Goal: Information Seeking & Learning: Learn about a topic

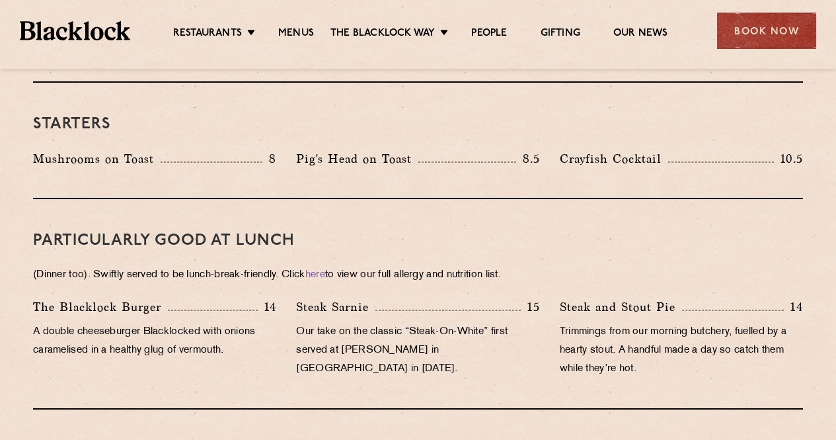
scroll to position [727, 0]
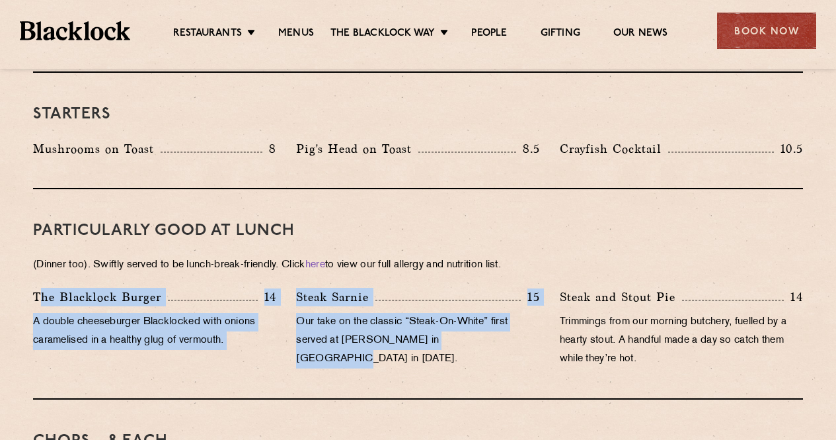
drag, startPoint x: 37, startPoint y: 270, endPoint x: 481, endPoint y: 330, distance: 447.7
click at [481, 330] on div "The [PERSON_NAME] Burger 14 A double cheeseburger Blacklocked with onions caram…" at bounding box center [418, 331] width 790 height 87
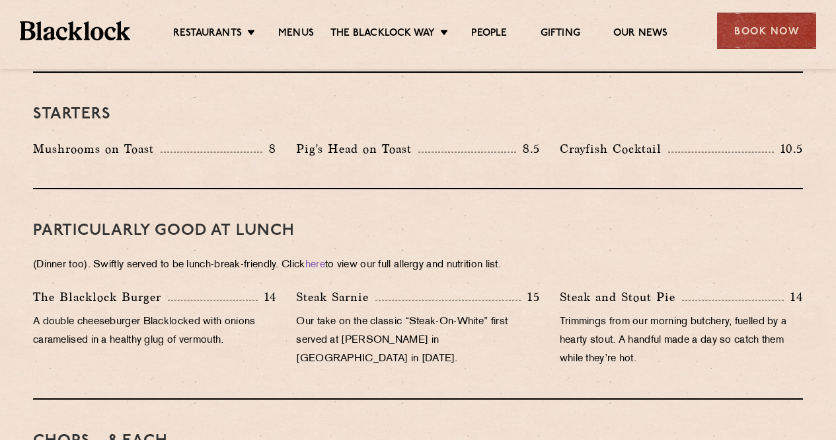
click at [485, 330] on p "Our take on the classic “Steak-On-White” first served at [PERSON_NAME] in [GEOG…" at bounding box center [417, 341] width 243 height 56
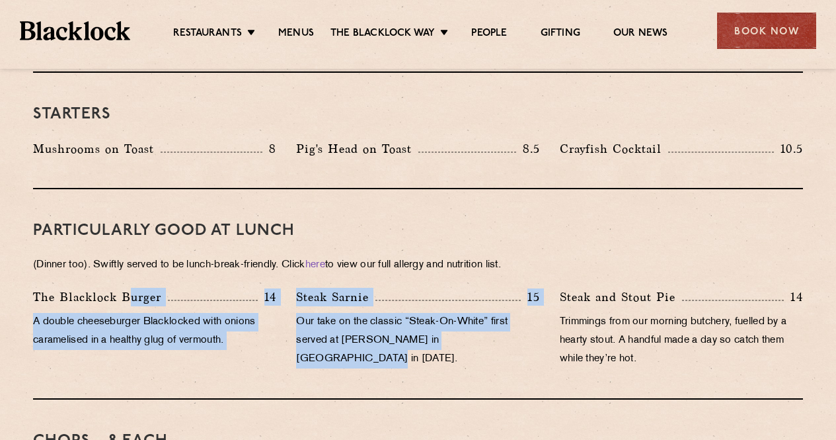
drag, startPoint x: 549, startPoint y: 333, endPoint x: 127, endPoint y: 284, distance: 424.6
click at [127, 288] on div "The [PERSON_NAME] Burger 14 A double cheeseburger Blacklocked with onions caram…" at bounding box center [418, 331] width 790 height 87
click at [510, 288] on div "Steak Sarnie 15" at bounding box center [417, 297] width 243 height 19
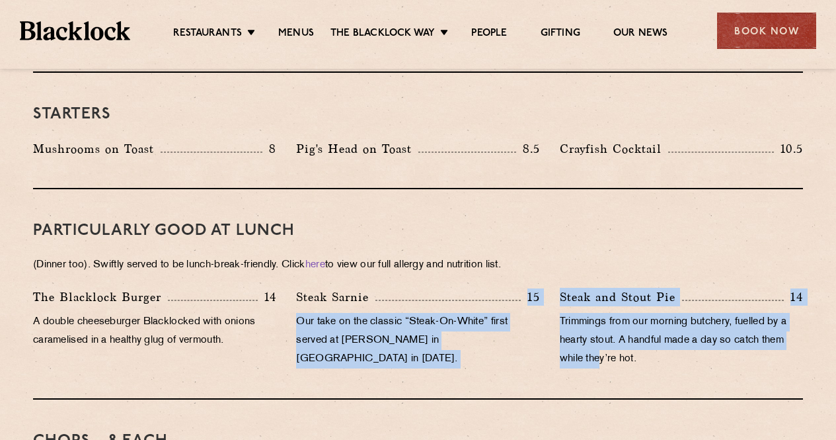
drag, startPoint x: 416, startPoint y: 280, endPoint x: 603, endPoint y: 333, distance: 194.4
click at [603, 333] on div "The [PERSON_NAME] Burger 14 A double cheeseburger Blacklocked with onions caram…" at bounding box center [418, 331] width 790 height 87
click at [603, 333] on p "Trimmings from our morning butchery, fuelled by a hearty stout. A handful made …" at bounding box center [681, 341] width 243 height 56
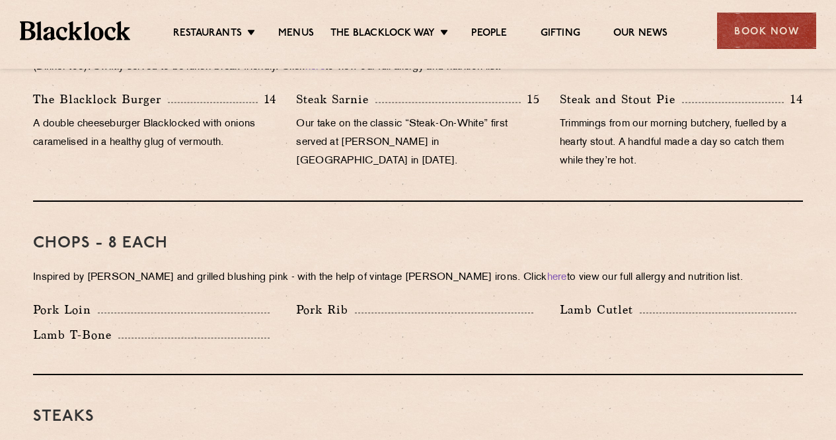
scroll to position [925, 0]
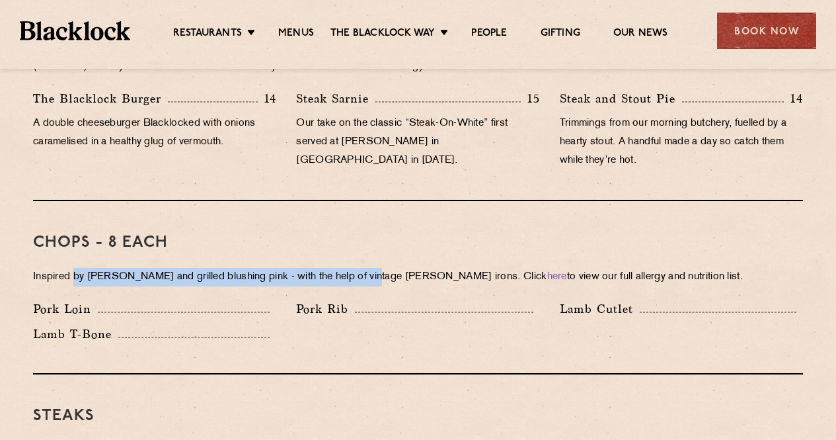
drag, startPoint x: 75, startPoint y: 255, endPoint x: 386, endPoint y: 254, distance: 311.3
click at [385, 268] on p "Inspired by [PERSON_NAME] and grilled blushing pink - with the help of vintage …" at bounding box center [418, 277] width 770 height 19
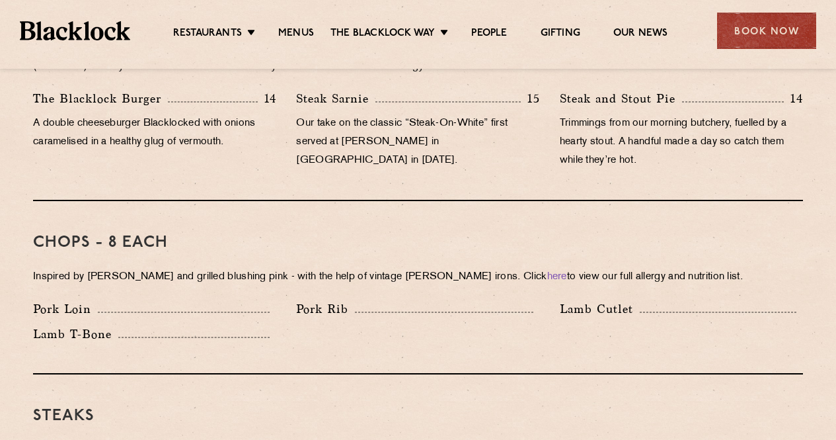
click at [393, 268] on p "Inspired by [PERSON_NAME] and grilled blushing pink - with the help of vintage …" at bounding box center [418, 277] width 770 height 19
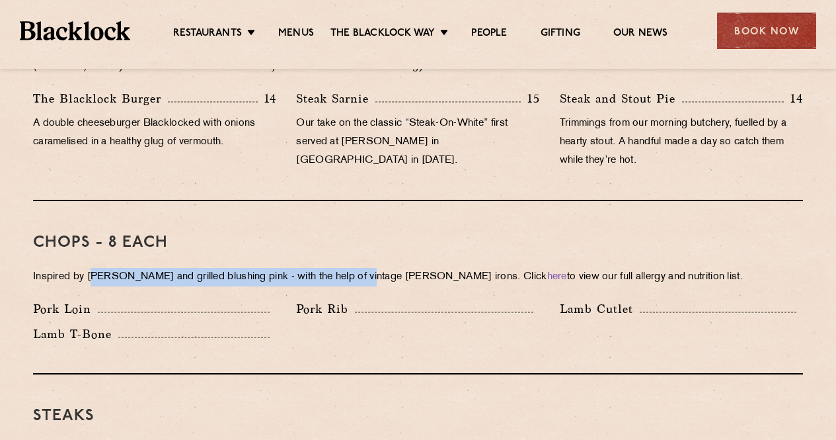
drag, startPoint x: 336, startPoint y: 260, endPoint x: 76, endPoint y: 256, distance: 260.5
click at [77, 268] on p "Inspired by [PERSON_NAME] and grilled blushing pink - with the help of vintage …" at bounding box center [418, 277] width 770 height 19
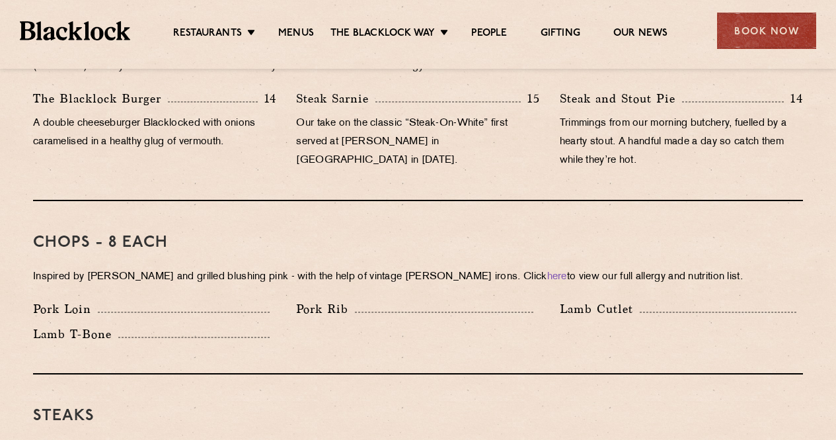
click at [70, 268] on p "Inspired by [PERSON_NAME] and grilled blushing pink - with the help of vintage …" at bounding box center [418, 277] width 770 height 19
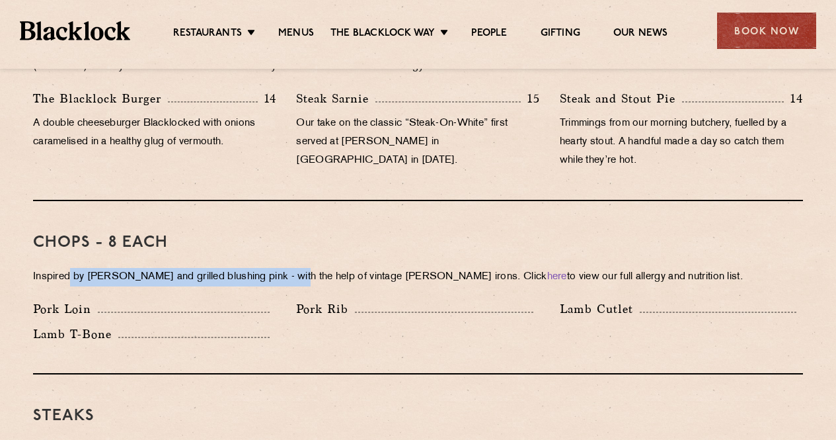
drag, startPoint x: 69, startPoint y: 256, endPoint x: 290, endPoint y: 254, distance: 220.8
click at [290, 268] on p "Inspired by [PERSON_NAME] and grilled blushing pink - with the help of vintage …" at bounding box center [418, 277] width 770 height 19
click at [291, 268] on p "Inspired by [PERSON_NAME] and grilled blushing pink - with the help of vintage …" at bounding box center [418, 277] width 770 height 19
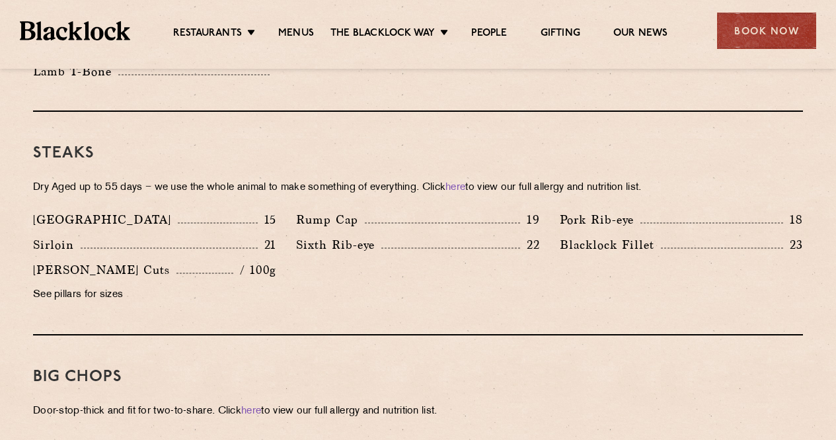
scroll to position [1190, 0]
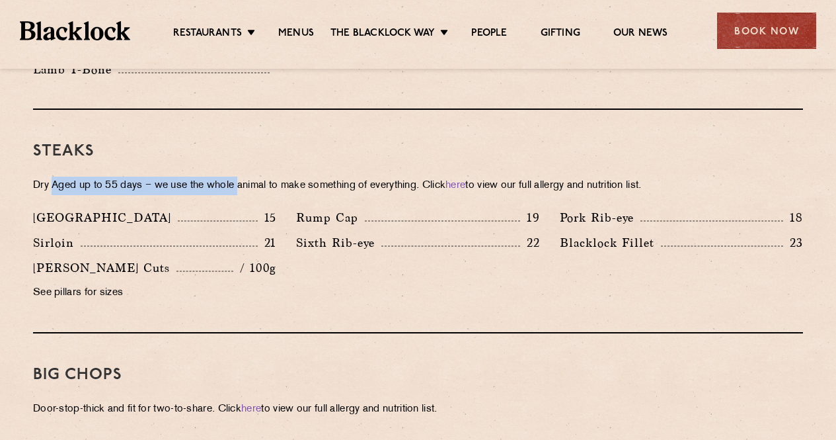
drag, startPoint x: 56, startPoint y: 165, endPoint x: 266, endPoint y: 166, distance: 210.9
click at [256, 176] on p "Dry Aged up to 55 days − we use the whole animal to make something of everythin…" at bounding box center [418, 185] width 770 height 19
click at [285, 176] on p "Dry Aged up to 55 days − we use the whole animal to make something of everythin…" at bounding box center [418, 185] width 770 height 19
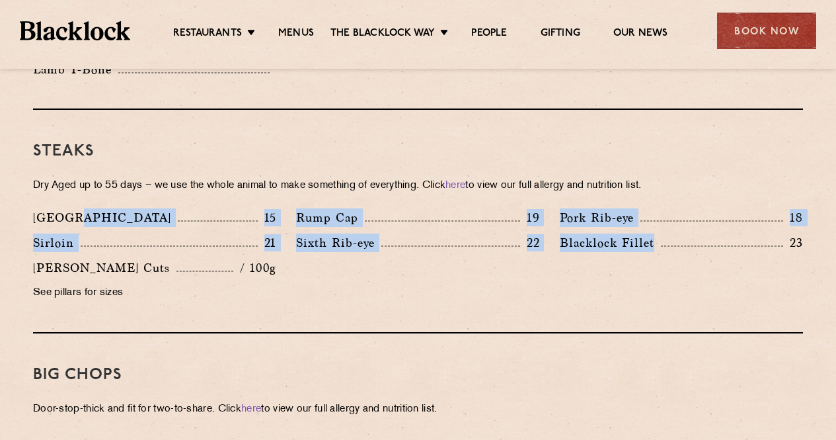
drag, startPoint x: 652, startPoint y: 226, endPoint x: 91, endPoint y: 194, distance: 561.5
click at [82, 208] on div "Denver 15 Rump Cap 19 Pork Rib-eye 18 Sirloin 21 Sixth Rib-eye 22 [PERSON_NAME]…" at bounding box center [418, 258] width 790 height 100
click at [383, 268] on div "Denver 15 Rump Cap 19 Pork Rib-eye 18 Sirloin 21 Sixth Rib-eye 22 [PERSON_NAME]…" at bounding box center [418, 258] width 790 height 100
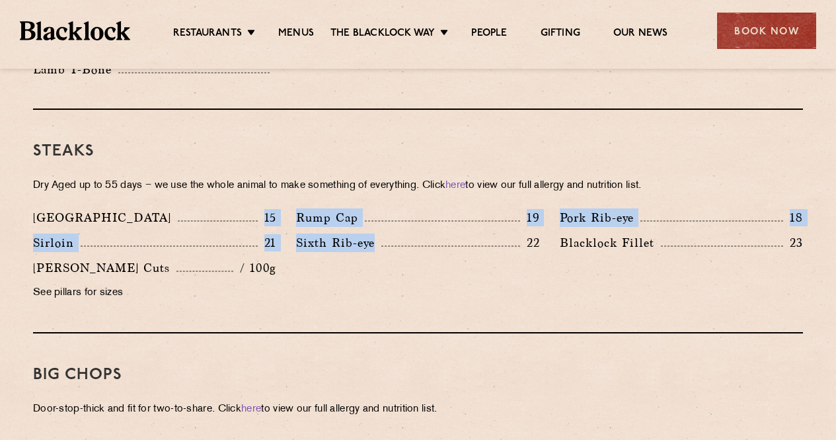
drag, startPoint x: 377, startPoint y: 263, endPoint x: 215, endPoint y: 209, distance: 170.8
click at [89, 208] on div "Denver 15 Rump Cap 19 Pork Rib-eye 18 Sirloin 21 Sixth Rib-eye 22 [PERSON_NAME]…" at bounding box center [418, 258] width 790 height 100
click at [365, 253] on div "Denver 15 Rump Cap 19 Pork Rib-eye 18 Sirloin 21 Sixth Rib-eye 22 [PERSON_NAME]…" at bounding box center [418, 258] width 790 height 100
drag, startPoint x: 112, startPoint y: 205, endPoint x: 347, endPoint y: 255, distance: 240.6
click at [335, 254] on div "Denver 15 Rump Cap 19 Pork Rib-eye 18 Sirloin 21 Sixth Rib-eye 22 [PERSON_NAME]…" at bounding box center [418, 258] width 790 height 100
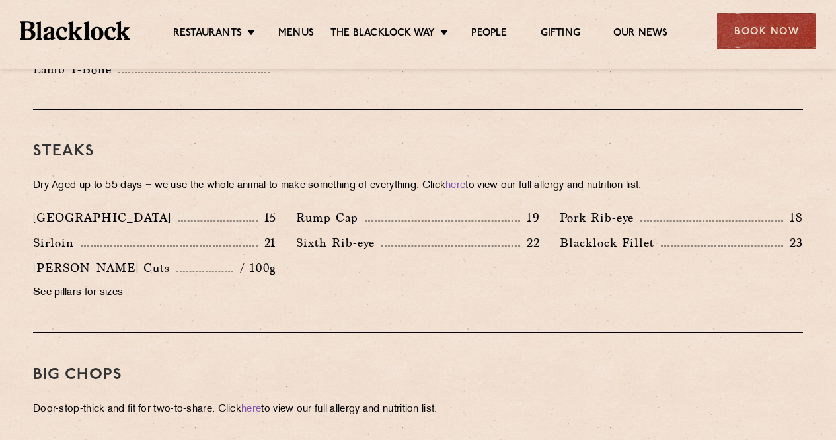
click at [358, 257] on div "Denver 15 Rump Cap 19 Pork Rib-eye 18 Sirloin 21 Sixth Rib-eye 22 [PERSON_NAME]…" at bounding box center [418, 258] width 790 height 100
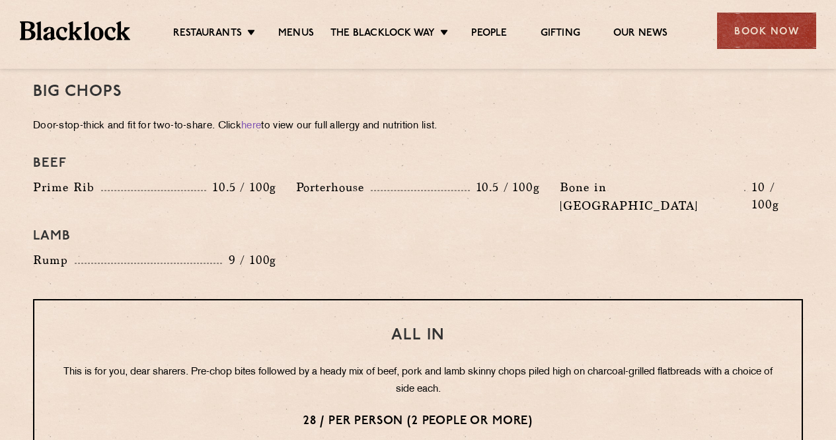
scroll to position [1586, 0]
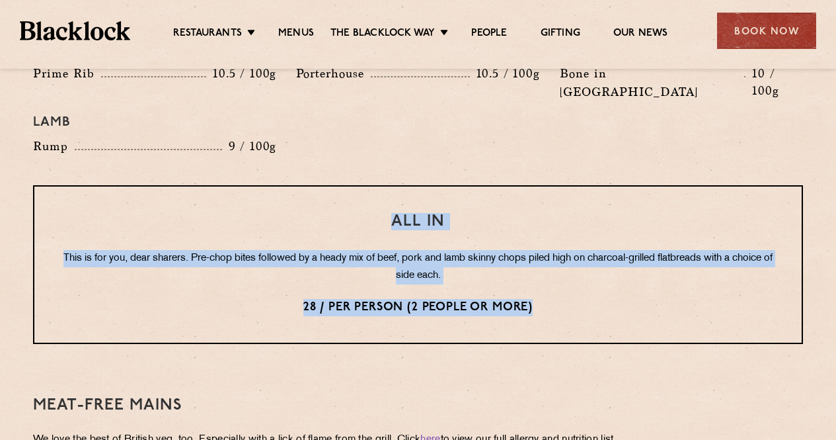
drag, startPoint x: 393, startPoint y: 178, endPoint x: 568, endPoint y: 273, distance: 199.9
click at [568, 273] on div "All In This is for you, dear sharers. Pre-chop bites followed by a heady mix of…" at bounding box center [418, 264] width 770 height 159
click at [570, 299] on p "28 / per person (2 people or more)" at bounding box center [418, 307] width 715 height 17
drag, startPoint x: 570, startPoint y: 274, endPoint x: 346, endPoint y: 165, distance: 249.8
click at [346, 185] on div "All In This is for you, dear sharers. Pre-chop bites followed by a heady mix of…" at bounding box center [418, 264] width 770 height 159
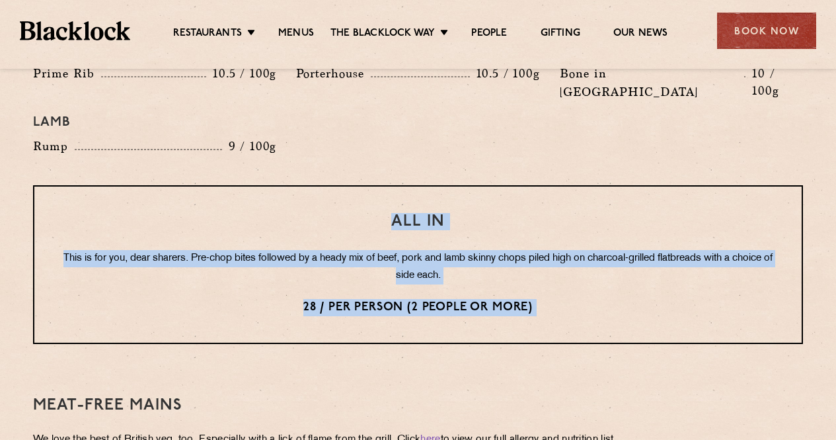
click at [345, 185] on div "All In This is for you, dear sharers. Pre-chop bites followed by a heady mix of…" at bounding box center [418, 264] width 770 height 159
drag, startPoint x: 349, startPoint y: 169, endPoint x: 637, endPoint y: 284, distance: 310.1
click at [637, 284] on div "All In This is for you, dear sharers. Pre-chop bites followed by a heady mix of…" at bounding box center [418, 264] width 770 height 159
drag, startPoint x: 638, startPoint y: 285, endPoint x: 418, endPoint y: 190, distance: 239.8
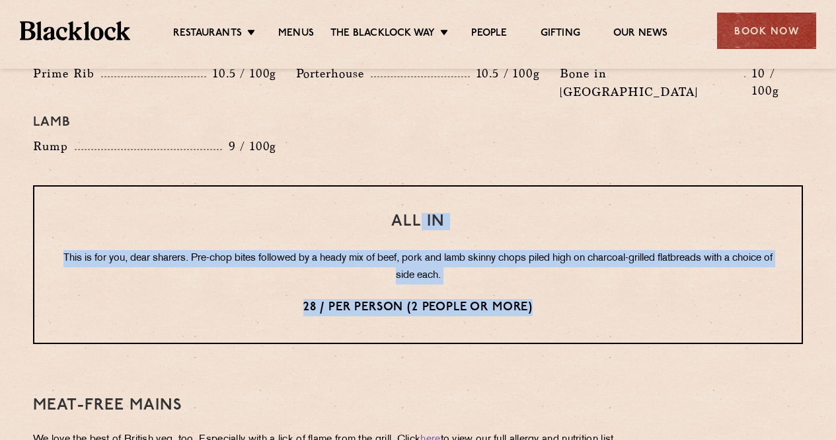
click at [418, 190] on div "All In This is for you, dear sharers. Pre-chop bites followed by a heady mix of…" at bounding box center [418, 264] width 770 height 159
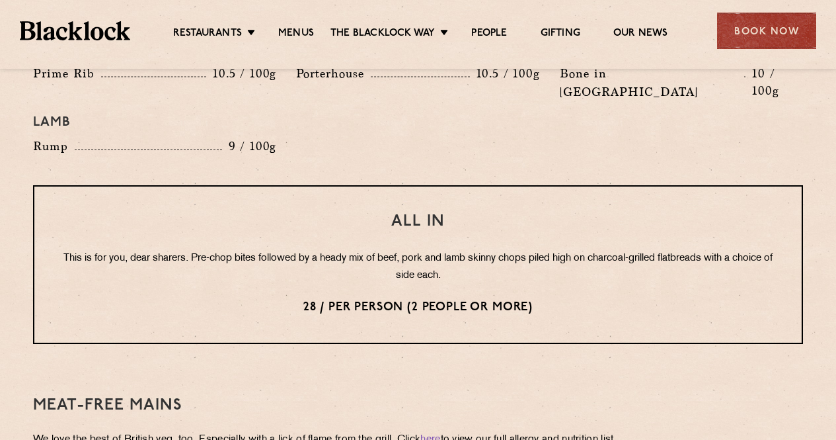
click at [410, 213] on h3 "All In" at bounding box center [418, 221] width 715 height 17
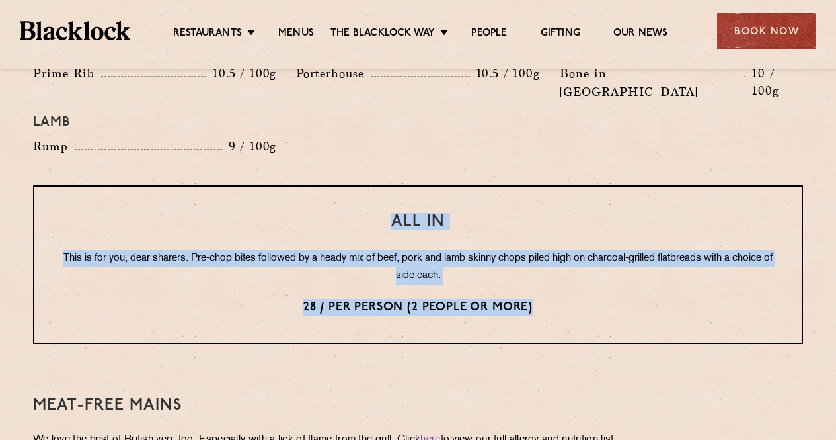
drag, startPoint x: 463, startPoint y: 208, endPoint x: 671, endPoint y: 279, distance: 219.3
click at [671, 279] on div "All In This is for you, dear sharers. Pre-chop bites followed by a heady mix of…" at bounding box center [418, 264] width 770 height 159
click at [671, 299] on p "28 / per person (2 people or more)" at bounding box center [418, 307] width 715 height 17
drag, startPoint x: 671, startPoint y: 279, endPoint x: 359, endPoint y: 184, distance: 326.2
click at [359, 185] on div "All In This is for you, dear sharers. Pre-chop bites followed by a heady mix of…" at bounding box center [418, 264] width 770 height 159
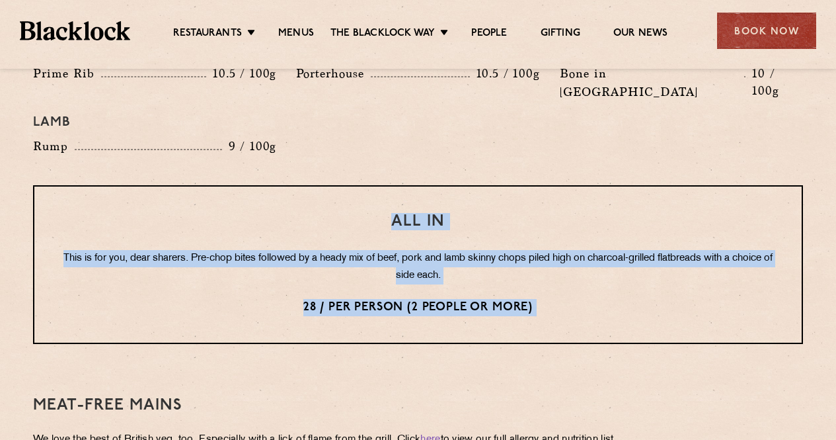
click at [359, 213] on h3 "All In" at bounding box center [418, 221] width 715 height 17
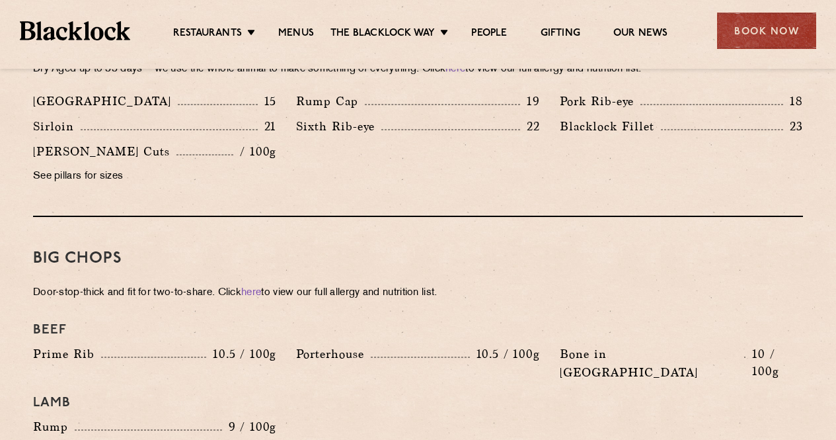
scroll to position [1322, 0]
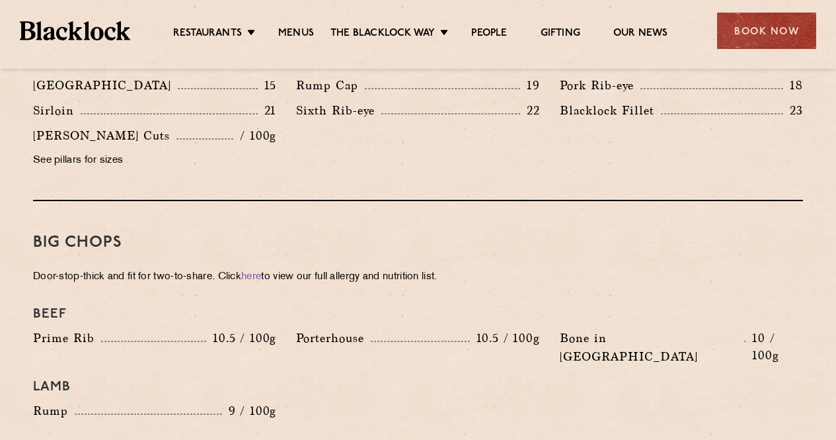
click at [321, 248] on div "Big Chops Door-stop-thick and fit for two-to-share. Click here to view our full…" at bounding box center [418, 325] width 770 height 249
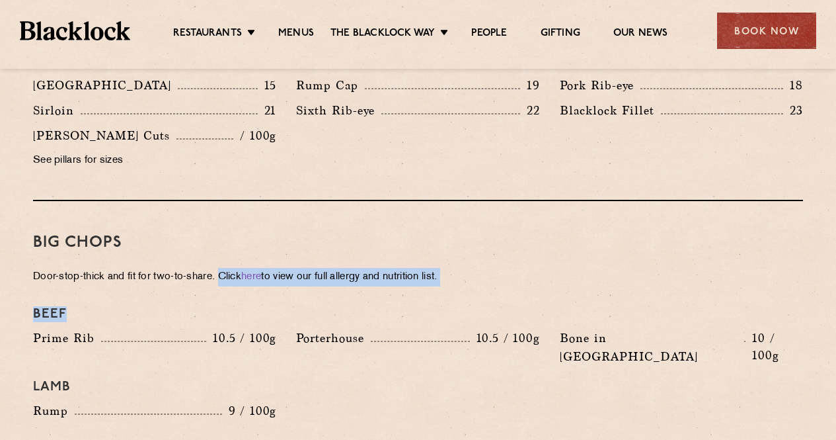
drag, startPoint x: 224, startPoint y: 245, endPoint x: 352, endPoint y: 297, distance: 137.6
click at [347, 297] on div "Big Chops Door-stop-thick and fit for two-to-share. Click here to view our full…" at bounding box center [418, 325] width 770 height 249
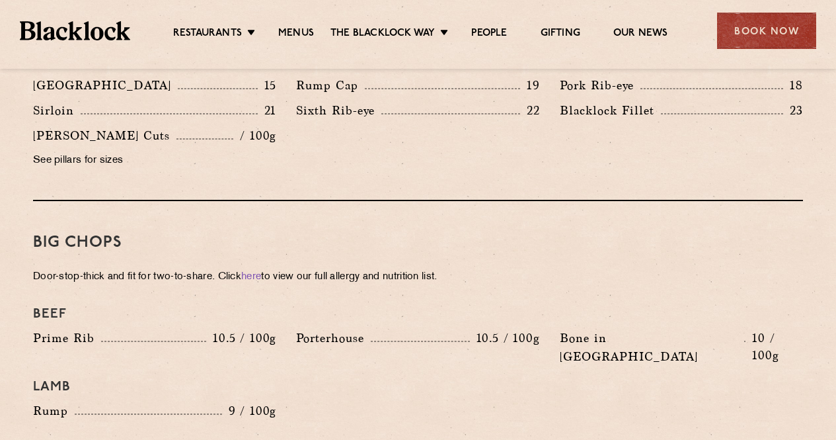
click at [459, 329] on div "Porterhouse 10.5 / 100g" at bounding box center [417, 338] width 243 height 19
click at [303, 268] on p "Door-stop-thick and fit for two-to-share. Click here to view our full allergy a…" at bounding box center [418, 277] width 770 height 19
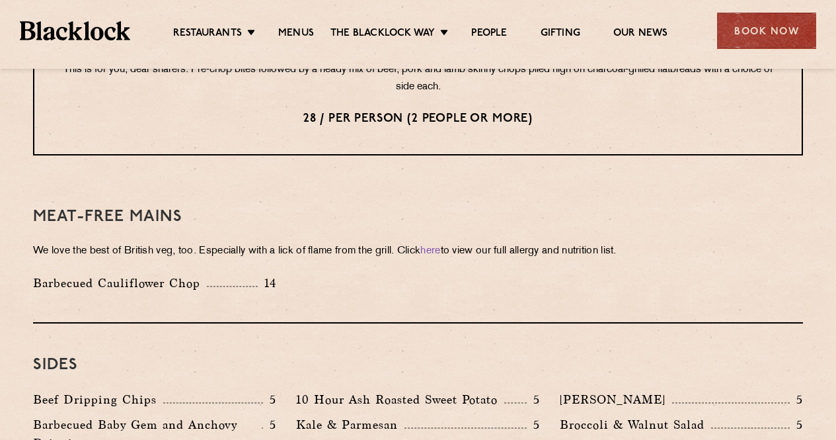
scroll to position [1785, 0]
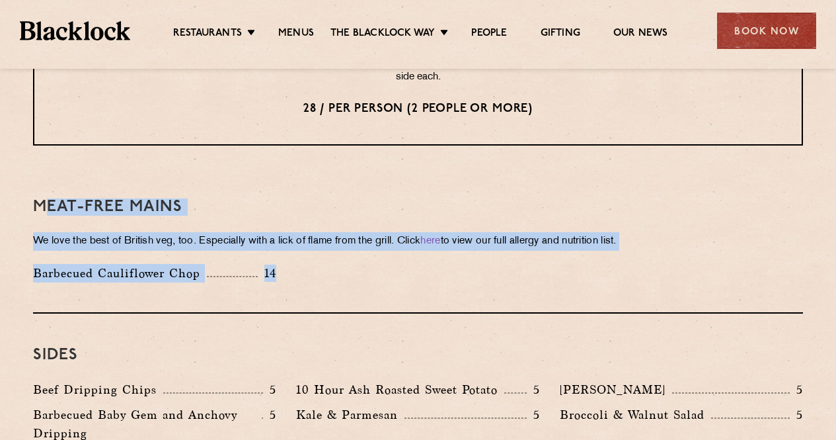
drag, startPoint x: 42, startPoint y: 177, endPoint x: 320, endPoint y: 255, distance: 289.0
click at [299, 255] on div "Meat-Free mains We love the best of British veg, too. Especially with a lick of…" at bounding box center [418, 239] width 770 height 148
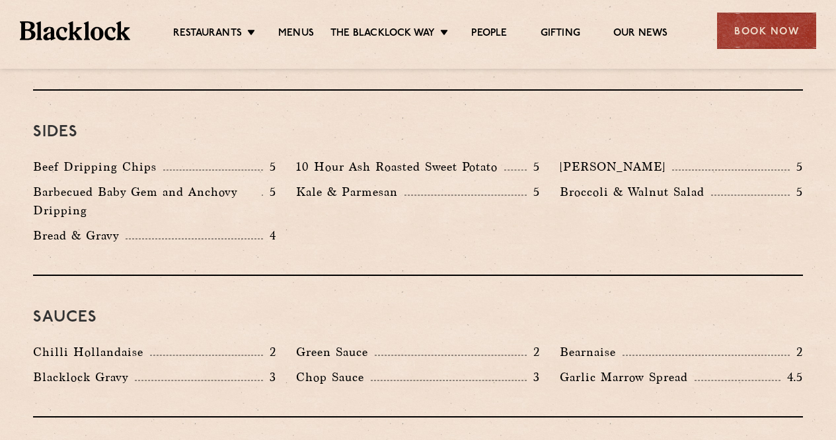
scroll to position [1983, 0]
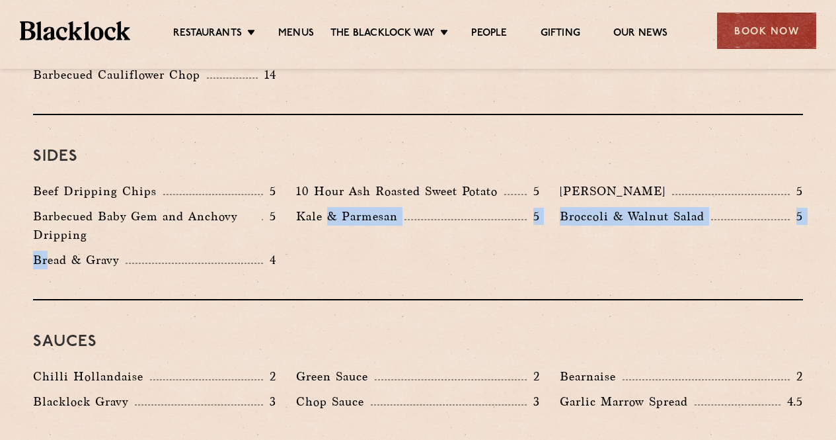
drag, startPoint x: 46, startPoint y: 224, endPoint x: 345, endPoint y: 225, distance: 298.8
click at [330, 225] on div "Beef Dripping Chips 5 10 Hour Ash Roasted Sweet Potato 5 Autumn Slaw 5 Barbecue…" at bounding box center [418, 229] width 790 height 94
click at [357, 225] on div "Beef Dripping Chips 5 10 Hour Ash Roasted Sweet Potato 5 Autumn Slaw 5 Barbecue…" at bounding box center [418, 229] width 790 height 94
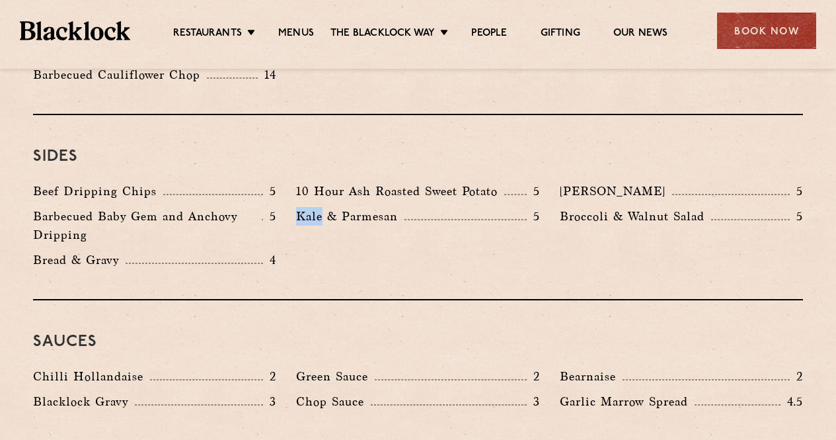
drag, startPoint x: 323, startPoint y: 233, endPoint x: 300, endPoint y: 227, distance: 23.2
click at [300, 227] on div "Beef Dripping Chips 5 10 Hour Ash Roasted Sweet Potato 5 Autumn Slaw 5 Barbecue…" at bounding box center [418, 229] width 790 height 94
click at [397, 245] on div "Sides Beef Dripping Chips 5 10 Hour Ash Roasted Sweet Potato 5 Autumn Slaw 5 Ba…" at bounding box center [418, 207] width 770 height 185
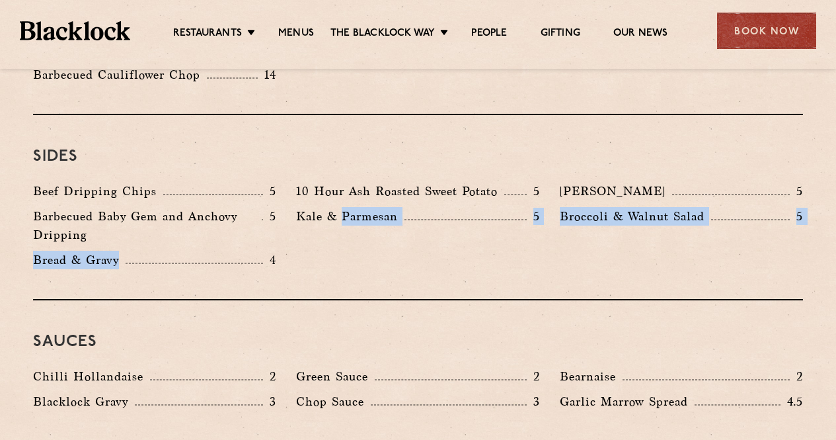
drag, startPoint x: 336, startPoint y: 254, endPoint x: 248, endPoint y: 222, distance: 94.1
click at [248, 222] on div "Sides Beef Dripping Chips 5 10 Hour Ash Roasted Sweet Potato 5 Autumn Slaw 5 Ba…" at bounding box center [418, 207] width 770 height 185
click at [512, 225] on div "Beef Dripping Chips 5 10 Hour Ash Roasted Sweet Potato 5 Autumn Slaw 5 Barbecue…" at bounding box center [418, 229] width 790 height 94
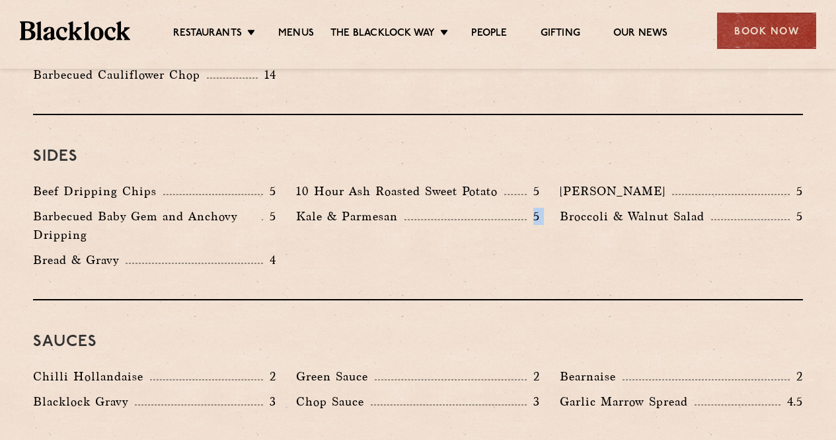
drag, startPoint x: 433, startPoint y: 217, endPoint x: 557, endPoint y: 237, distance: 125.9
click at [557, 237] on div "Beef Dripping Chips 5 10 Hour Ash Roasted Sweet Potato 5 Autumn Slaw 5 Barbecue…" at bounding box center [418, 229] width 790 height 94
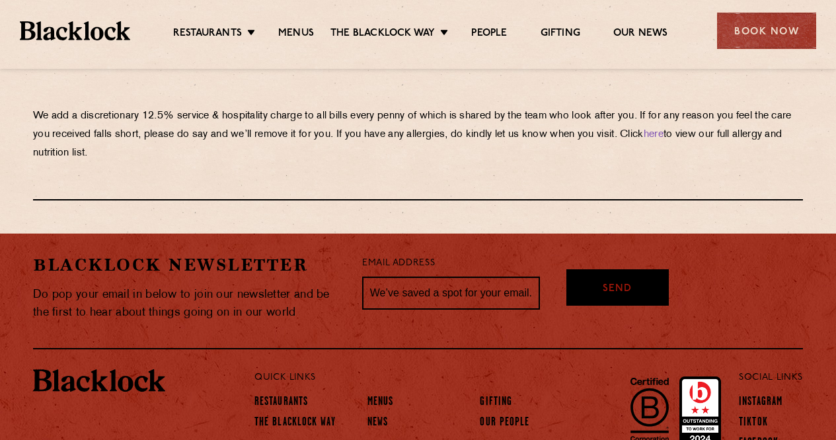
scroll to position [2409, 0]
